Goal: Information Seeking & Learning: Learn about a topic

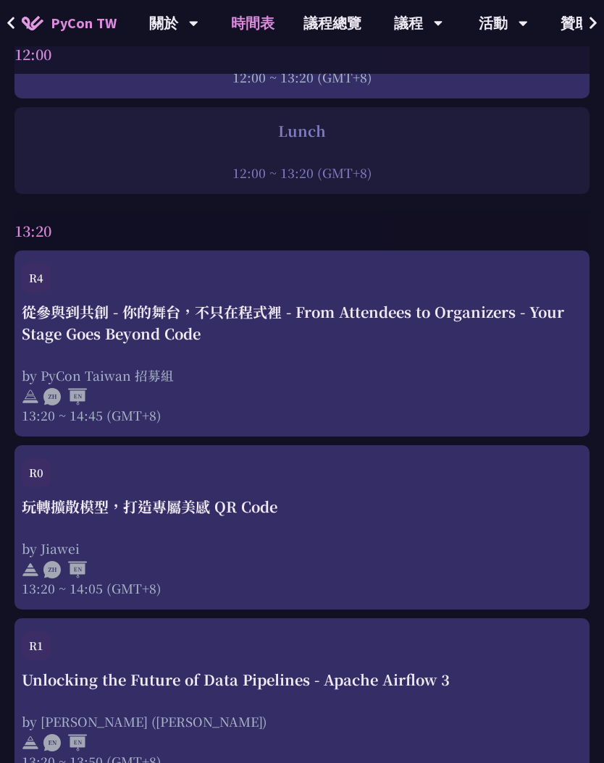
scroll to position [3267, 0]
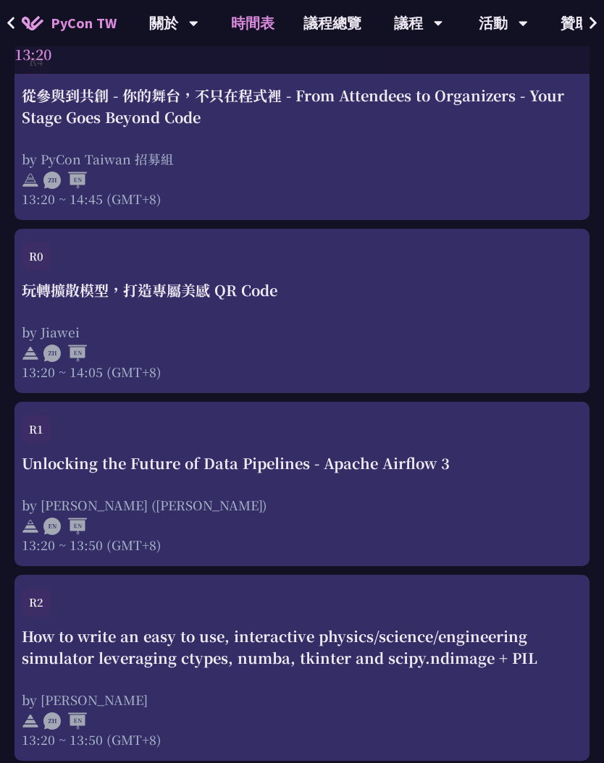
click at [177, 212] on div "R4 從參與到共創 - 你的舞台，不只在程式裡 - From Attendees to Organizers - Your Stage Goes Beyond…" at bounding box center [301, 127] width 575 height 186
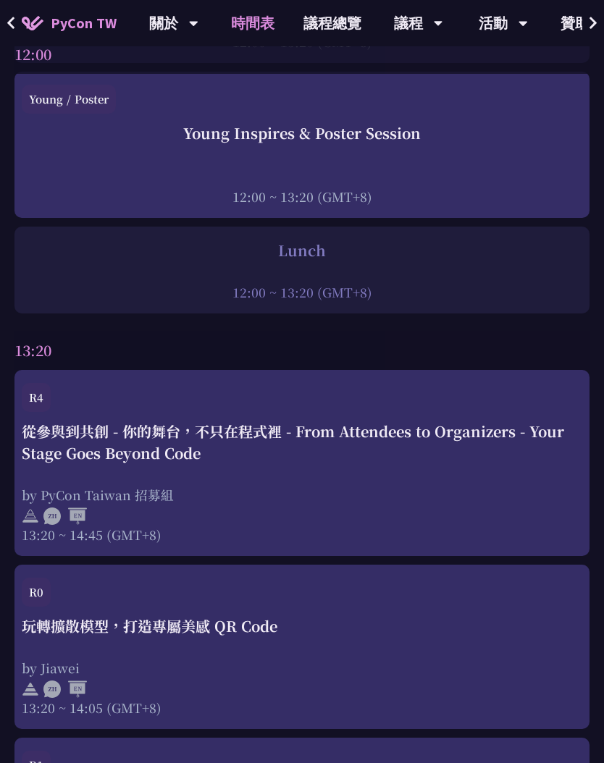
scroll to position [3107, 0]
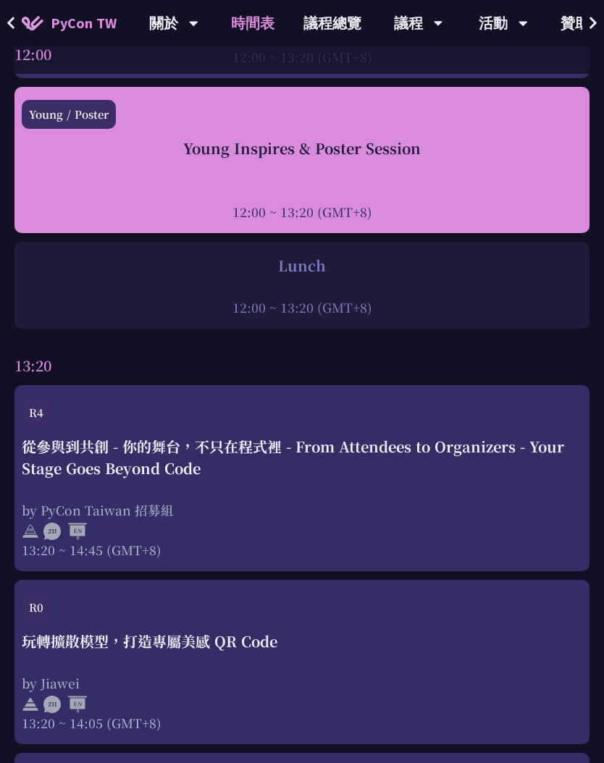
click at [408, 184] on div at bounding box center [302, 192] width 560 height 22
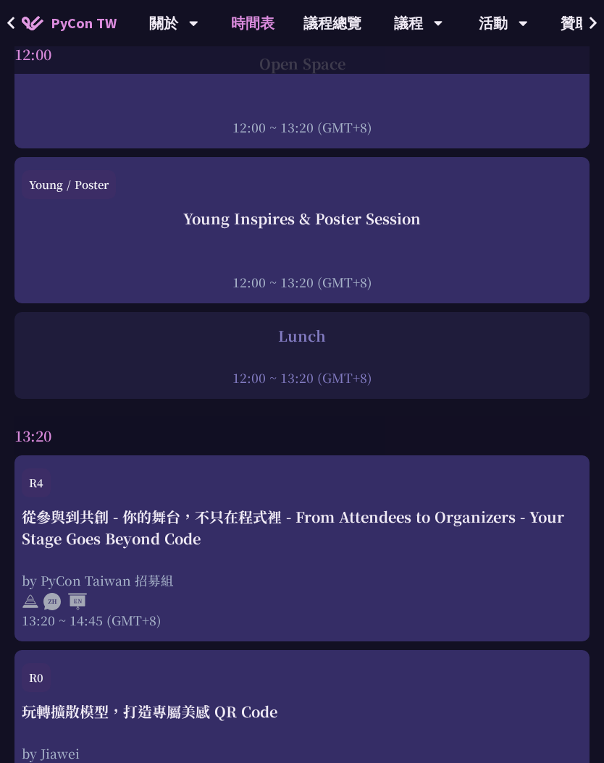
scroll to position [3036, 0]
click at [316, 209] on div "Young / Poster" at bounding box center [302, 190] width 560 height 38
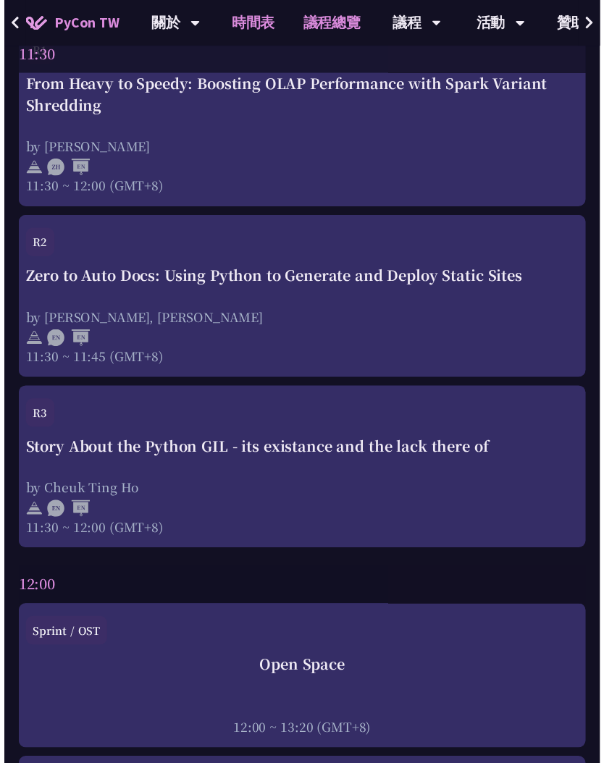
scroll to position [3036, 0]
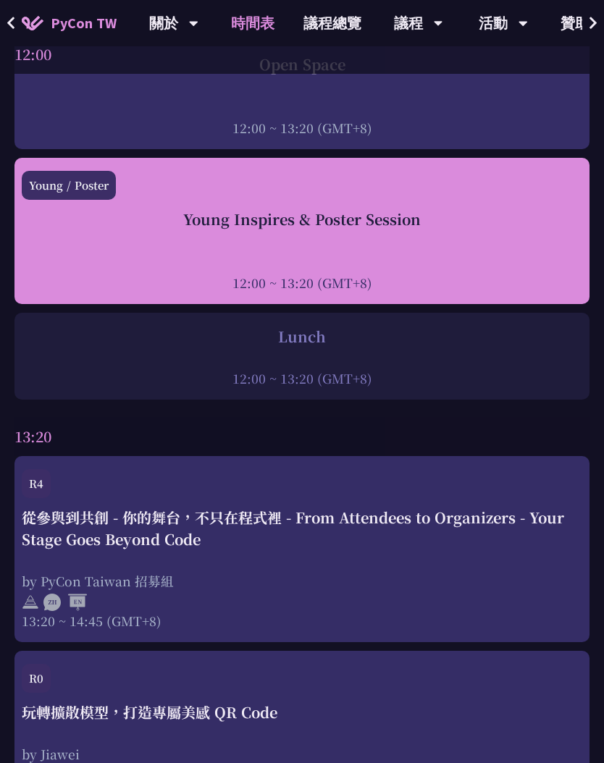
click at [217, 254] on div at bounding box center [302, 263] width 560 height 22
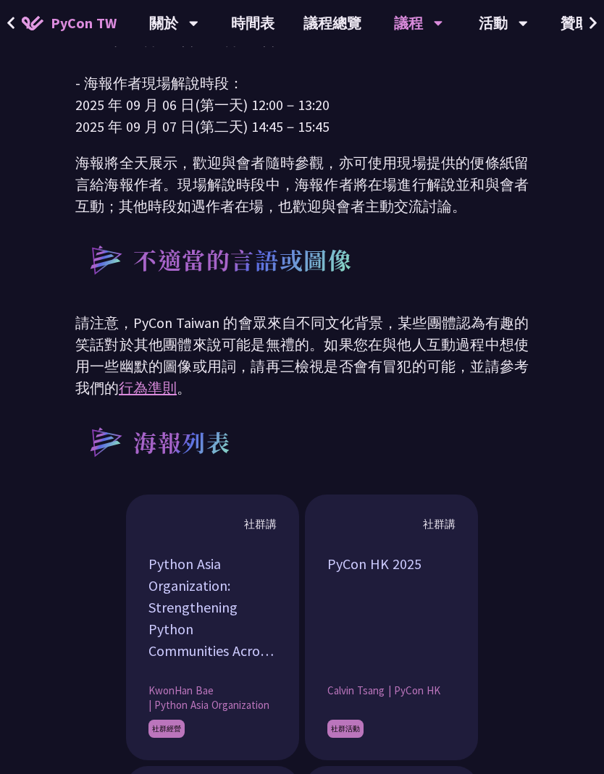
scroll to position [683, 0]
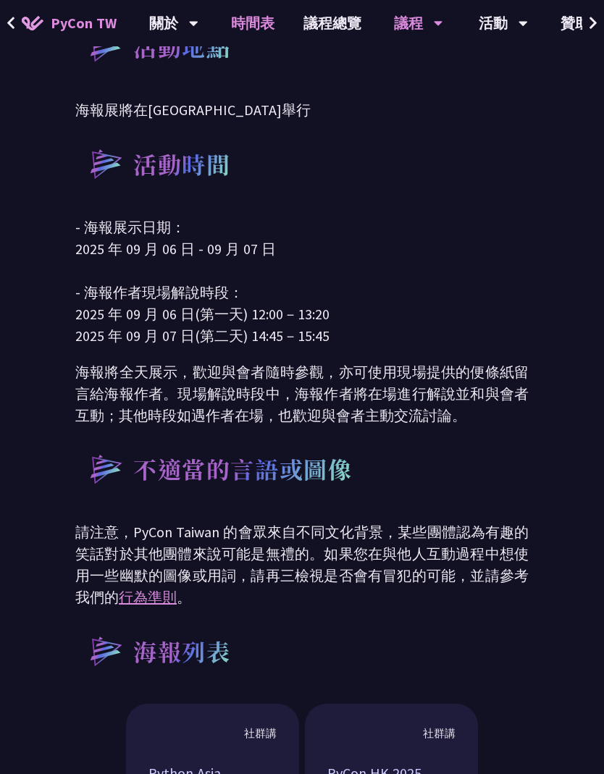
click at [260, 28] on link "時間表" at bounding box center [253, 23] width 72 height 46
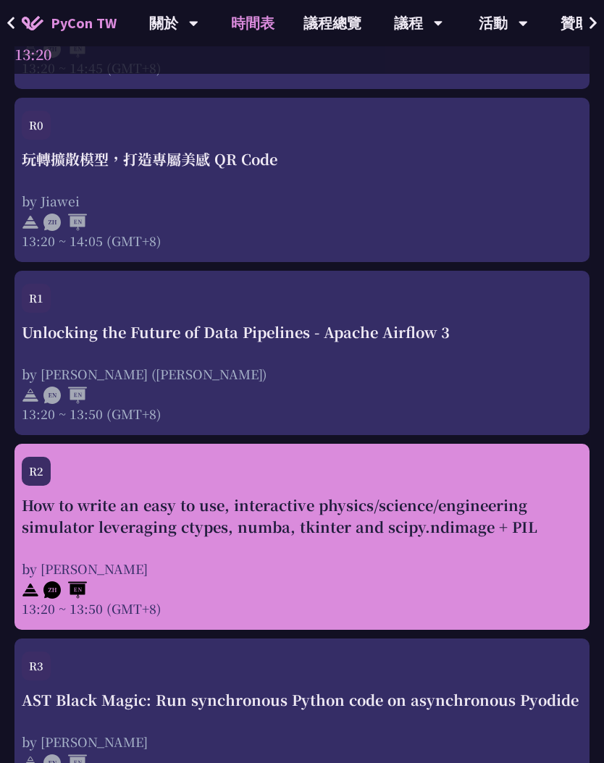
scroll to position [3705, 0]
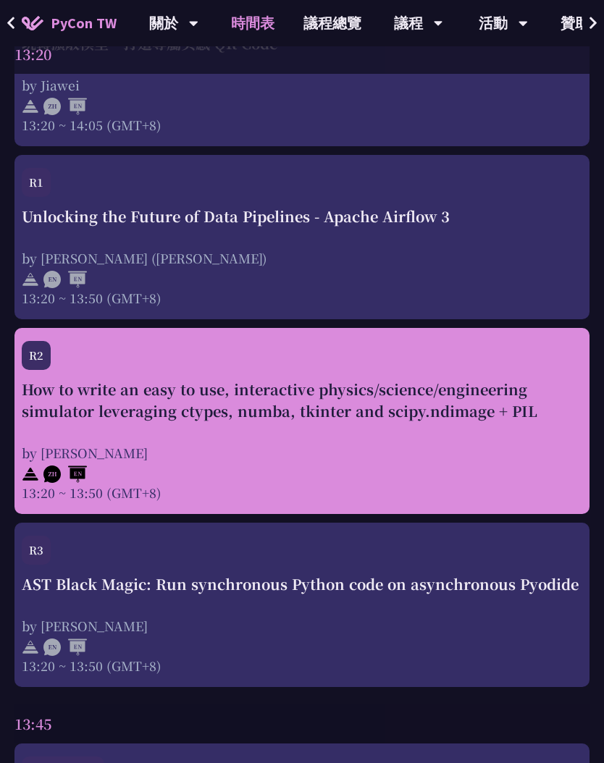
click at [306, 449] on div "by [PERSON_NAME]" at bounding box center [302, 453] width 560 height 18
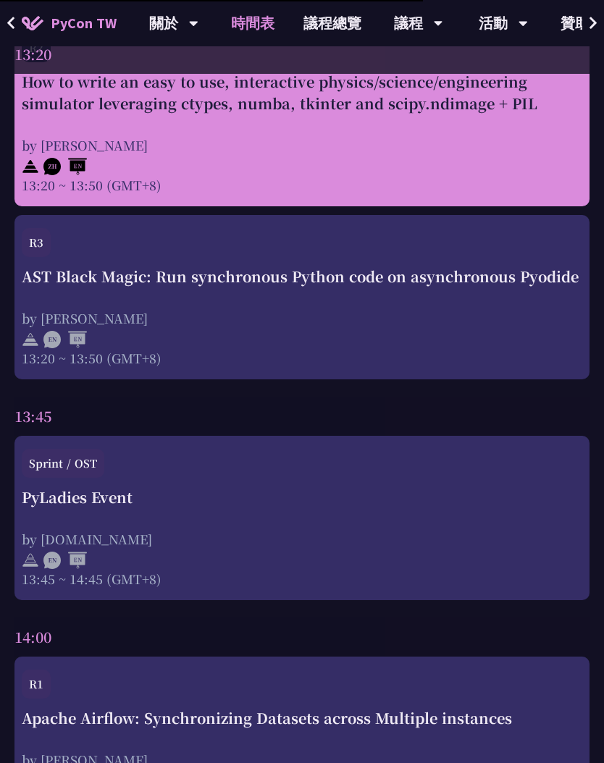
scroll to position [4010, 0]
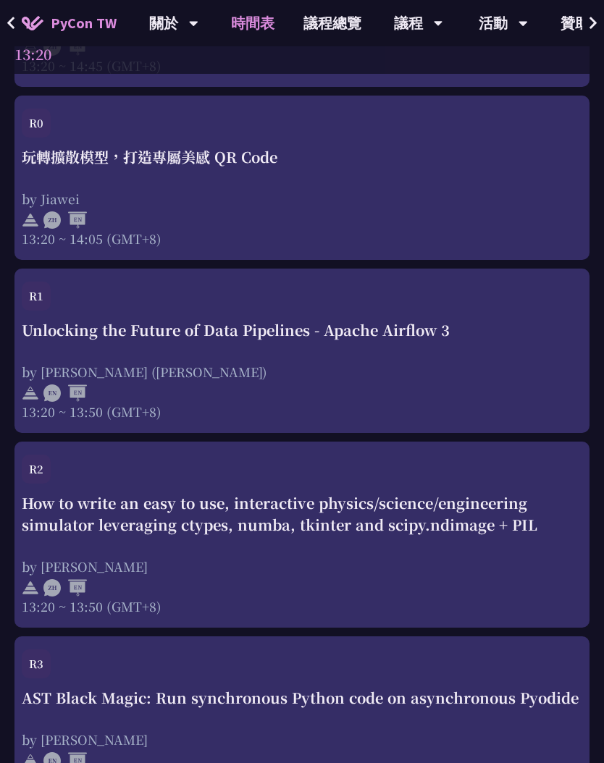
scroll to position [3585, 0]
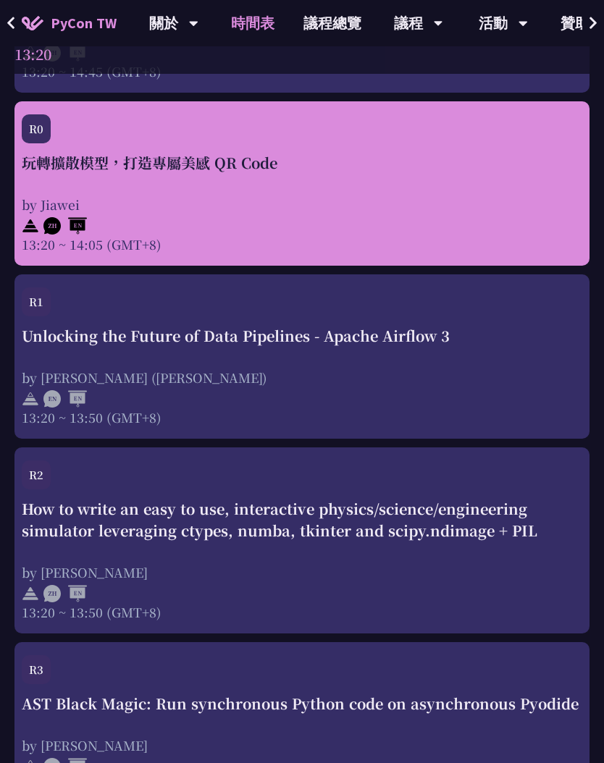
click at [281, 227] on div at bounding box center [302, 225] width 560 height 22
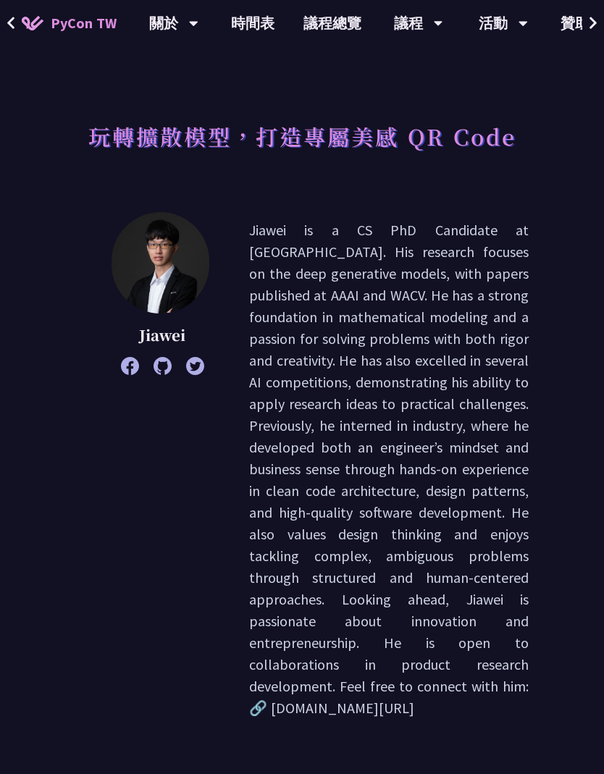
scroll to position [29, 0]
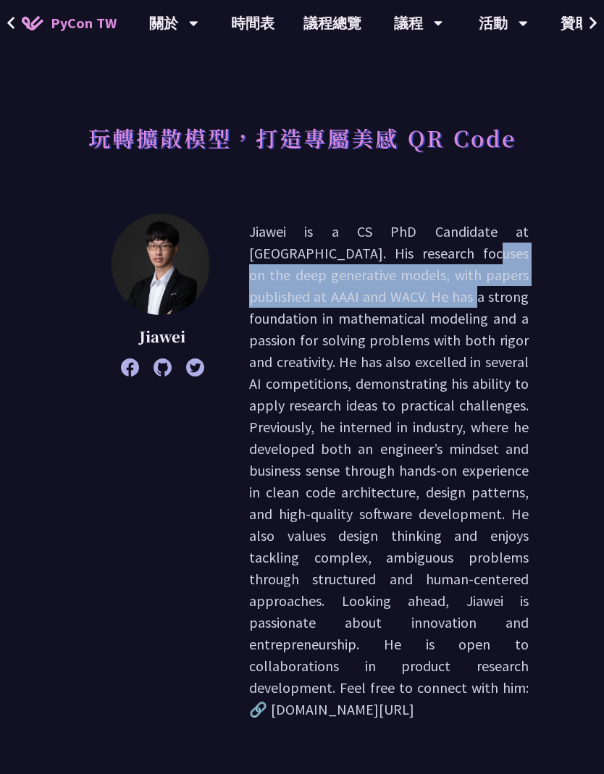
drag, startPoint x: 311, startPoint y: 251, endPoint x: 340, endPoint y: 301, distance: 57.4
click at [340, 301] on p "Jiawei is a CS PhD Candidate at [GEOGRAPHIC_DATA]. His research focuses on the …" at bounding box center [389, 471] width 280 height 500
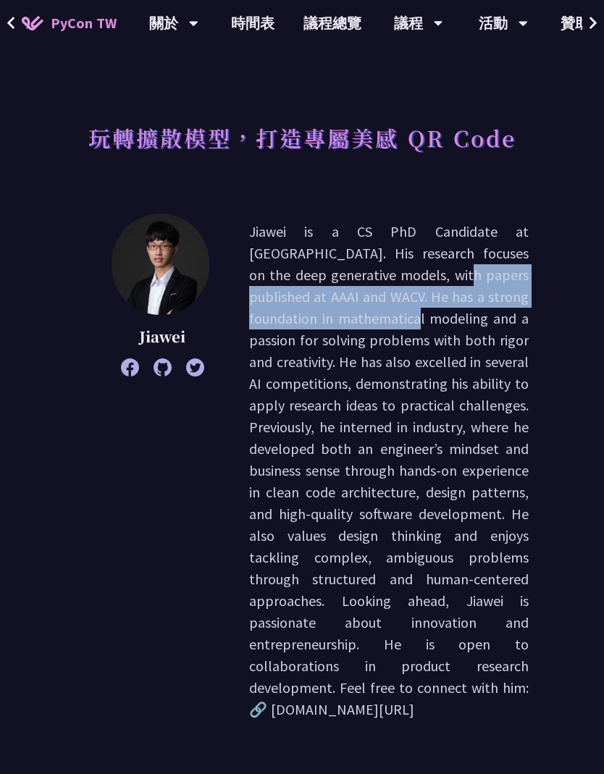
drag, startPoint x: 304, startPoint y: 271, endPoint x: 312, endPoint y: 329, distance: 58.5
click at [312, 329] on p "Jiawei is a CS PhD Candidate at [GEOGRAPHIC_DATA]. His research focuses on the …" at bounding box center [389, 471] width 280 height 500
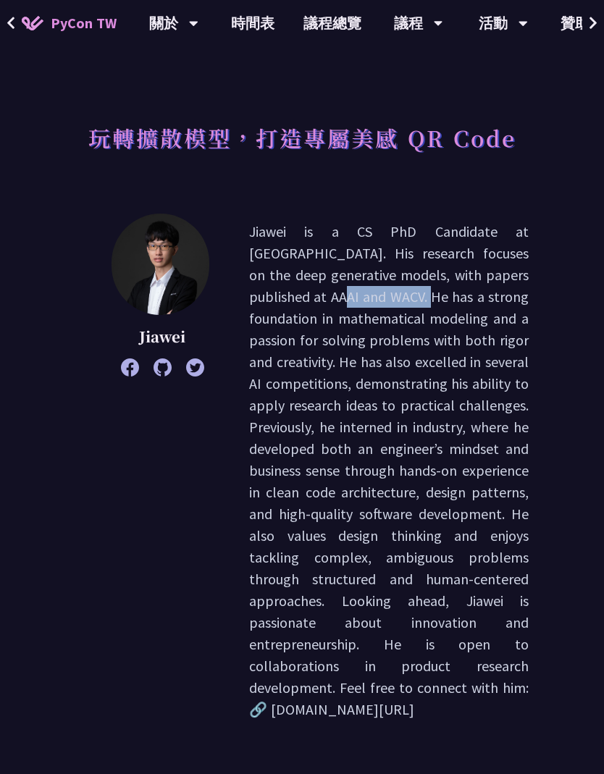
drag, startPoint x: 462, startPoint y: 275, endPoint x: 276, endPoint y: 298, distance: 187.5
click at [277, 298] on p "Jiawei is a CS PhD Candidate at [GEOGRAPHIC_DATA]. His research focuses on the …" at bounding box center [389, 471] width 280 height 500
click at [276, 298] on p "Jiawei is a CS PhD Candidate at [GEOGRAPHIC_DATA]. His research focuses on the …" at bounding box center [389, 471] width 280 height 500
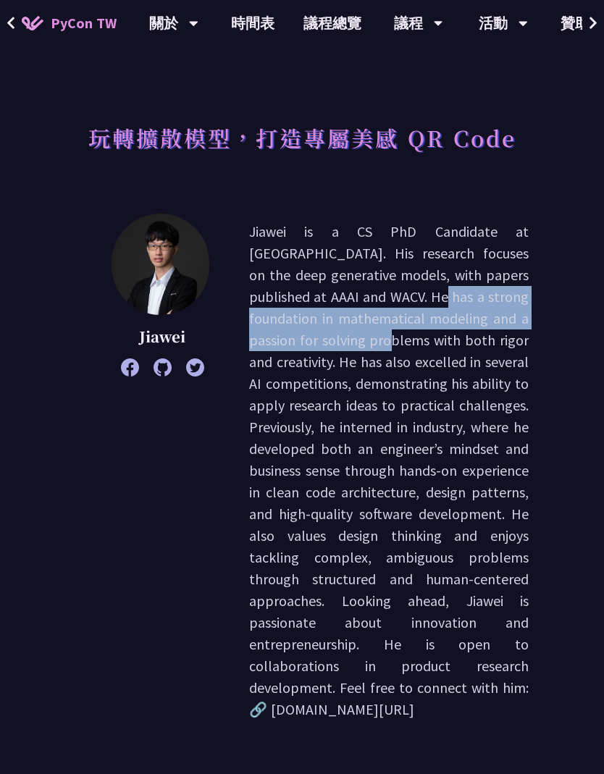
drag, startPoint x: 287, startPoint y: 299, endPoint x: 300, endPoint y: 337, distance: 40.3
click at [300, 337] on p "Jiawei is a CS PhD Candidate at [GEOGRAPHIC_DATA]. His research focuses on the …" at bounding box center [389, 471] width 280 height 500
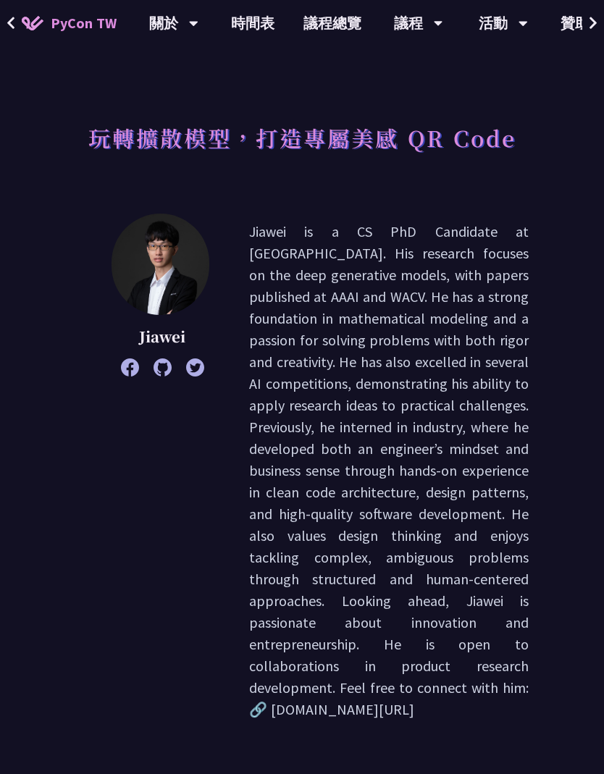
click at [327, 190] on div "玩轉擴散模型，打造專屬美感 QR Code" at bounding box center [301, 154] width 453 height 76
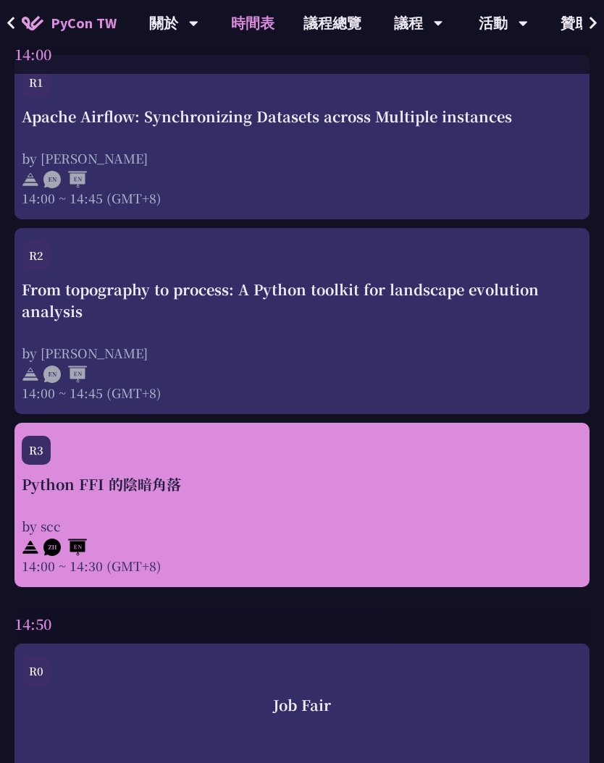
scroll to position [4615, 0]
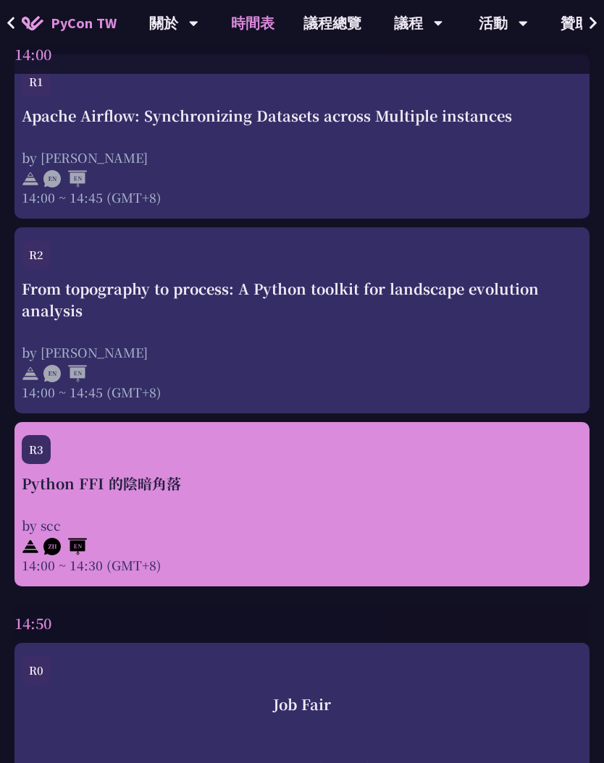
click at [353, 550] on div at bounding box center [302, 545] width 560 height 22
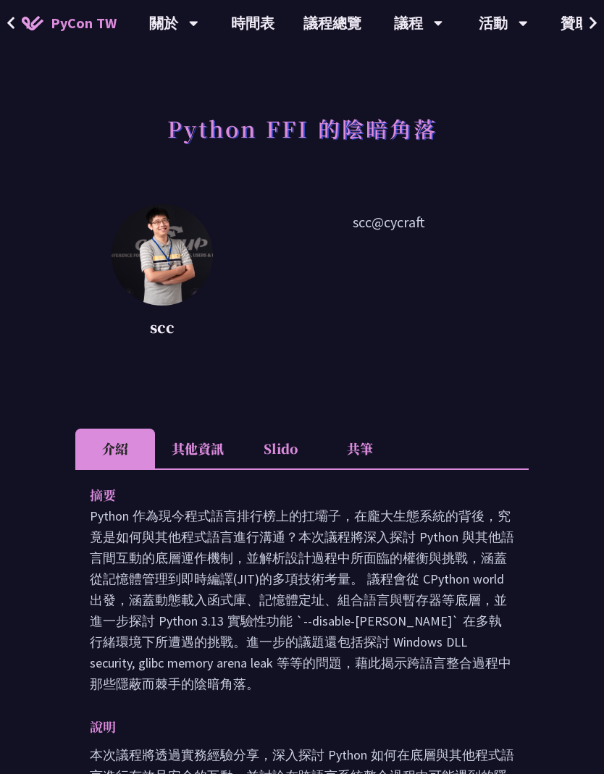
scroll to position [48, 0]
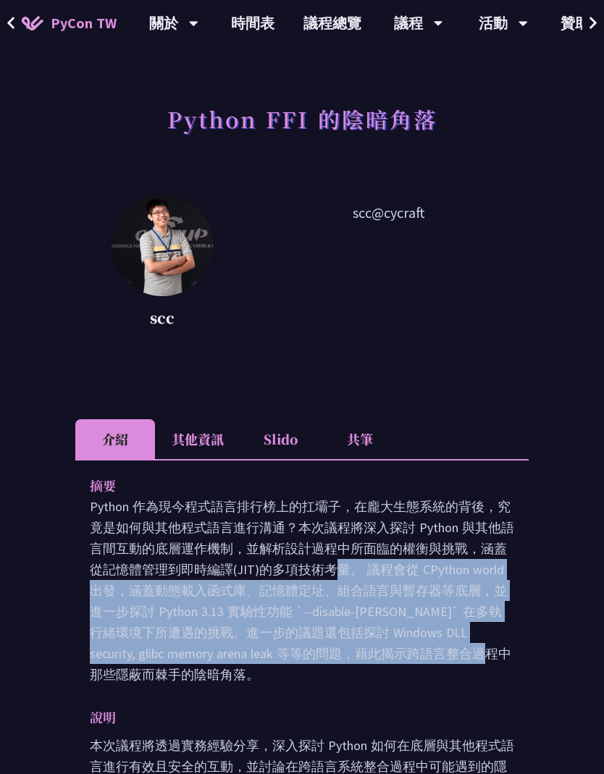
drag, startPoint x: 102, startPoint y: 574, endPoint x: 211, endPoint y: 648, distance: 131.8
click at [211, 648] on p "Python 作為現今程式語言排行榜上的扛壩子，在龐大生態系統的背後，究竟是如何與其他程式語言進行溝通？本次議程將深入探討 Python 與其他語言間互動的底…" at bounding box center [302, 590] width 424 height 189
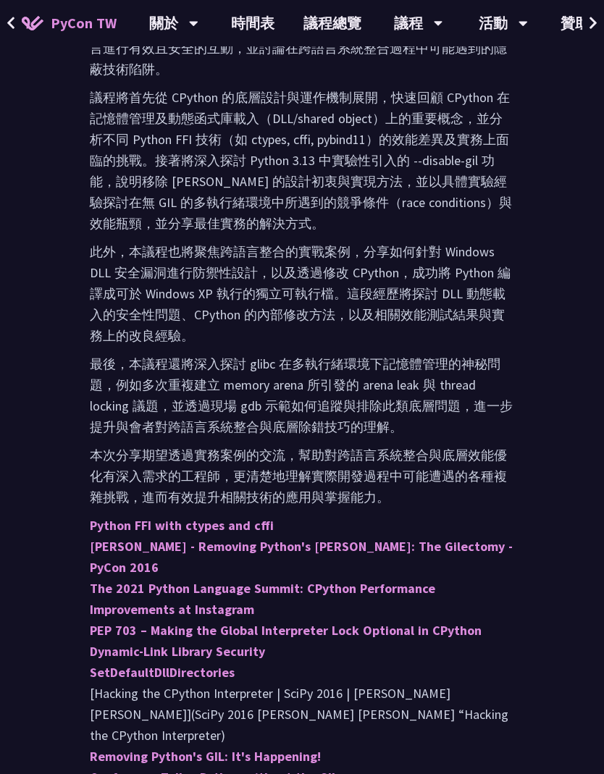
scroll to position [765, 0]
